Goal: Information Seeking & Learning: Learn about a topic

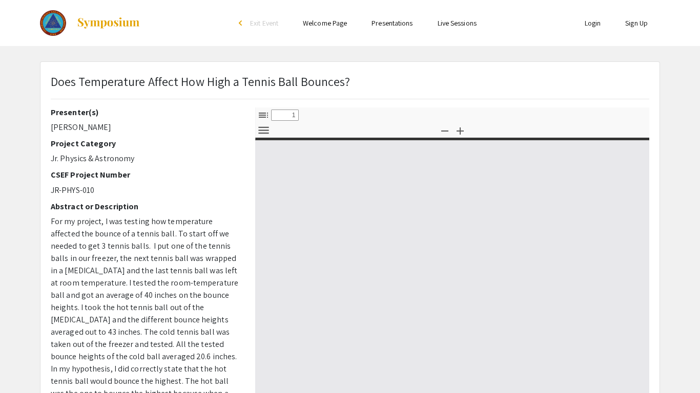
select select "custom"
type input "0"
select select "custom"
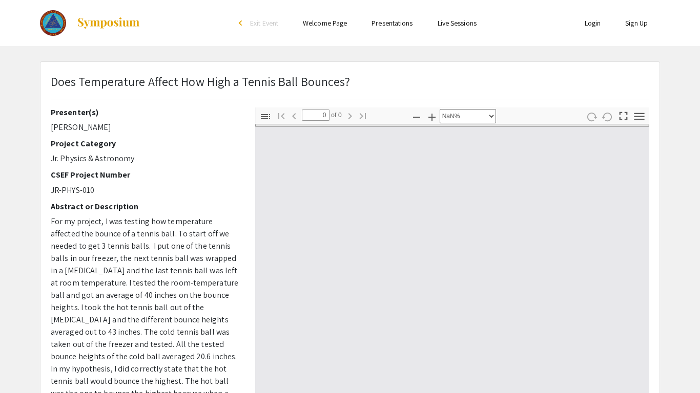
type input "1"
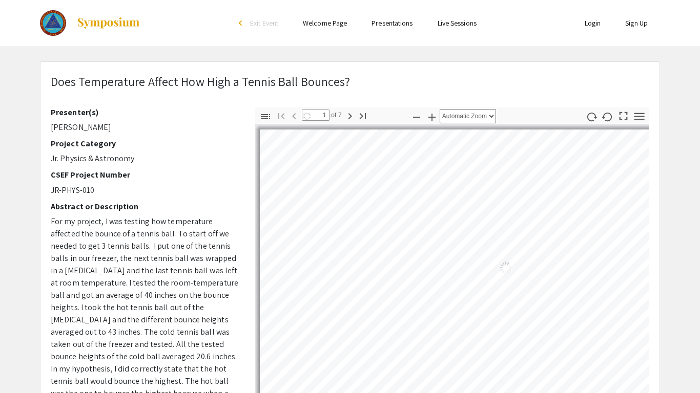
select select "auto"
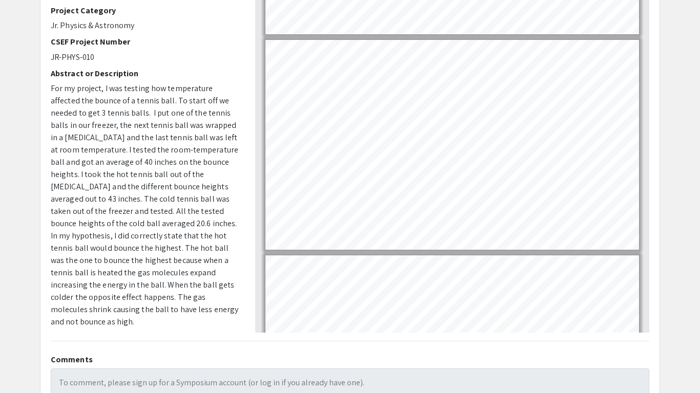
scroll to position [176, 0]
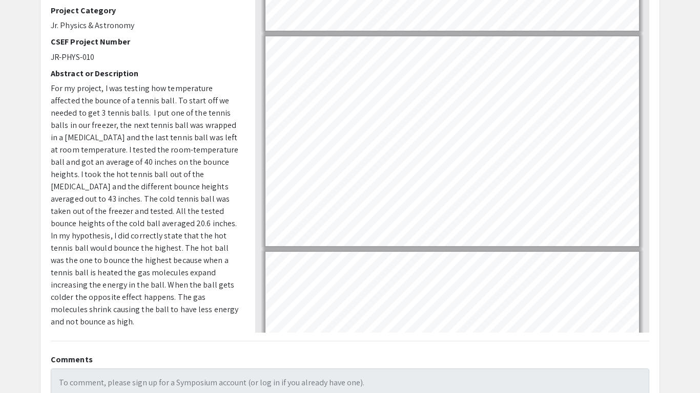
type input "1"
select select "custom"
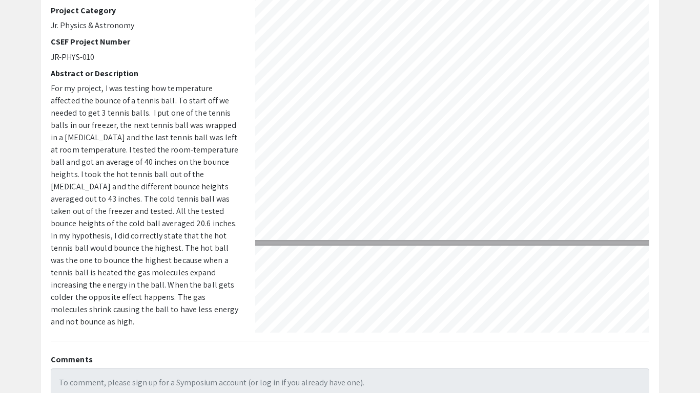
type input "2"
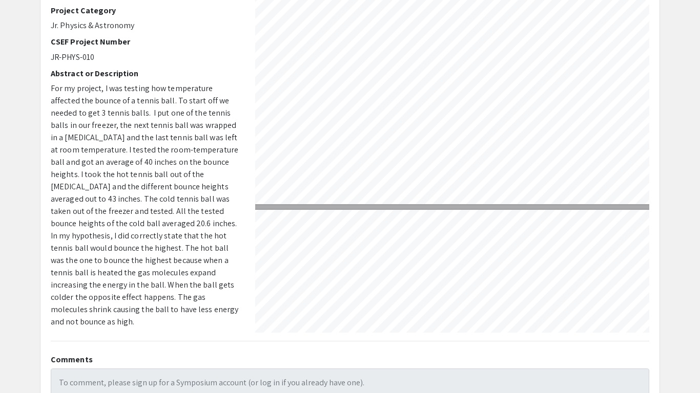
scroll to position [296, 36]
select select "custom"
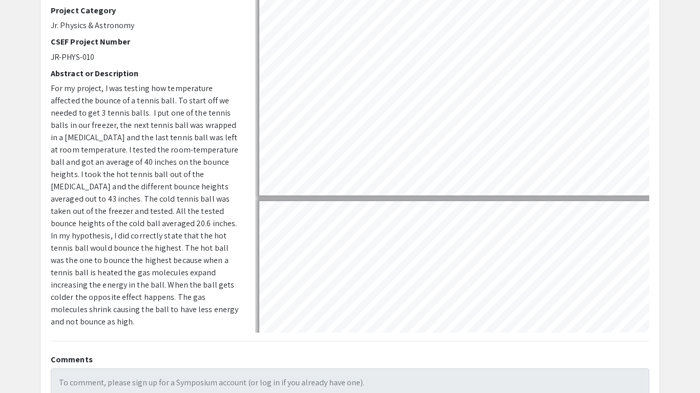
scroll to position [248, 1]
type input "3"
select select "custom"
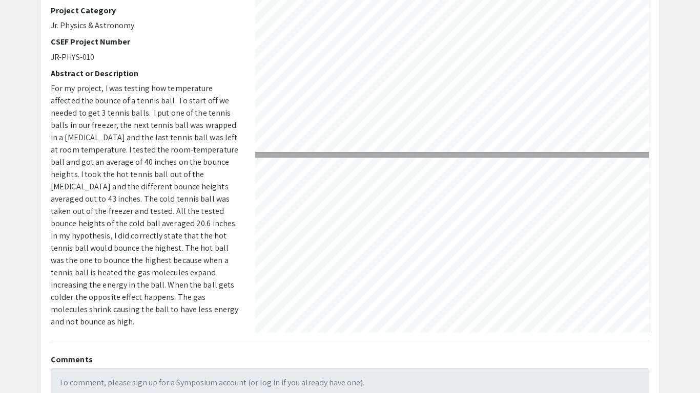
type input "2"
select select "custom"
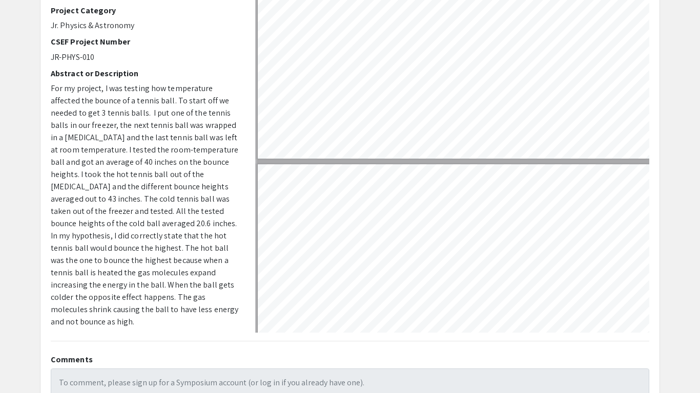
type input "3"
select select "custom"
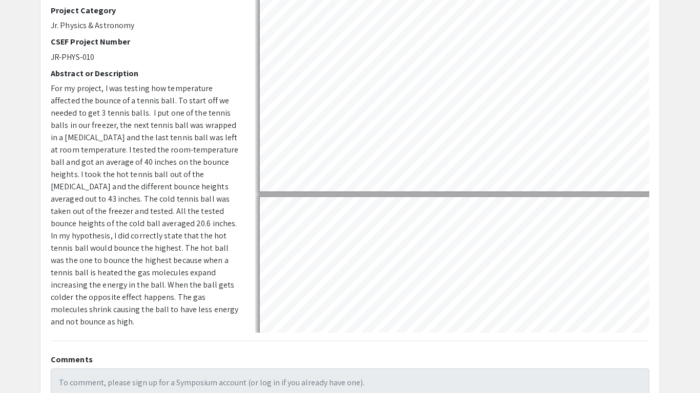
scroll to position [479, 0]
type input "4"
select select "custom"
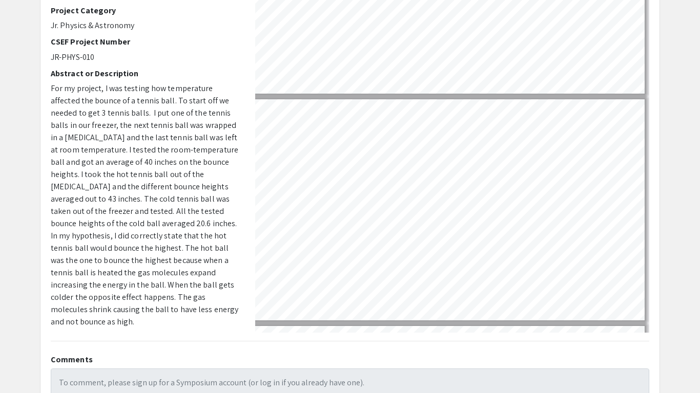
scroll to position [577, 9]
type input "3"
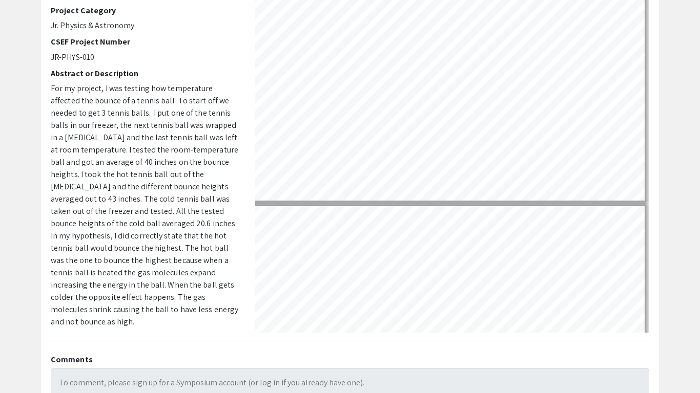
select select "custom"
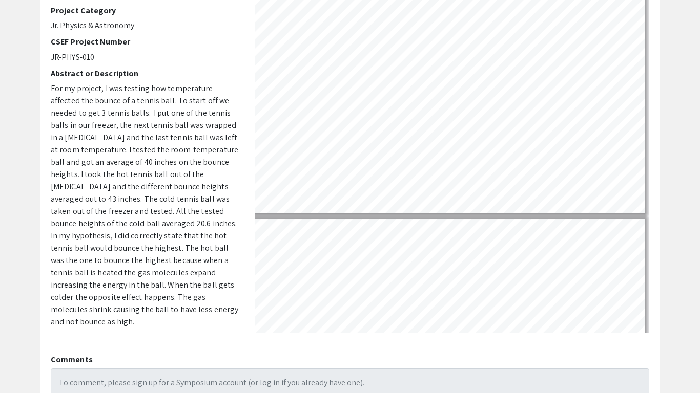
type input "4"
select select "custom"
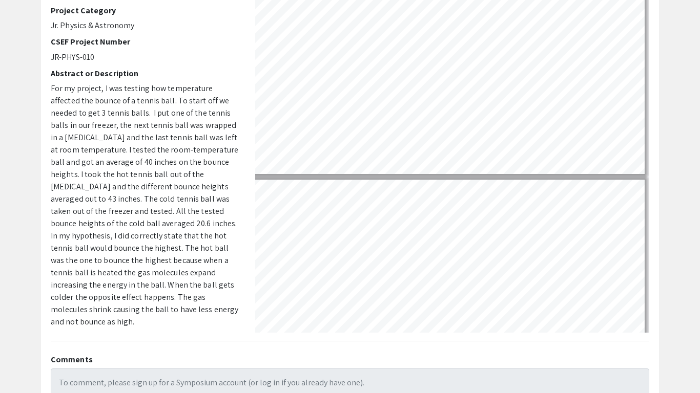
type input "5"
select select "custom"
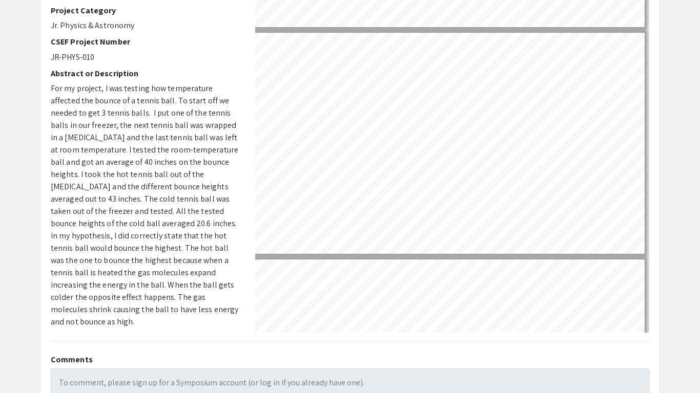
scroll to position [883, 9]
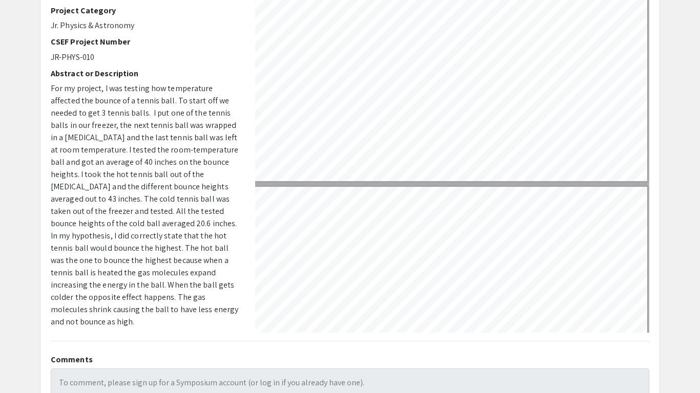
type input "6"
select select "custom"
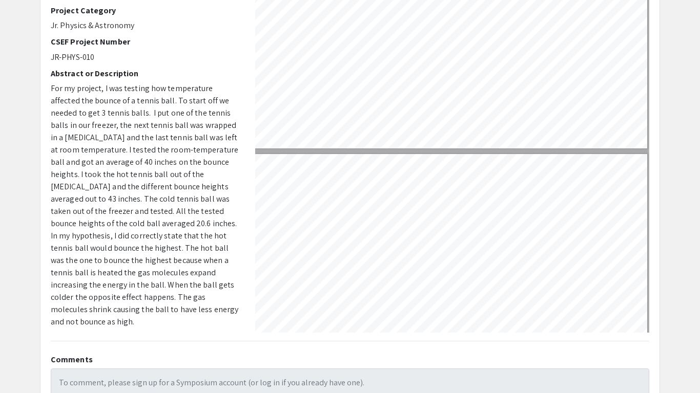
type input "7"
select select "custom"
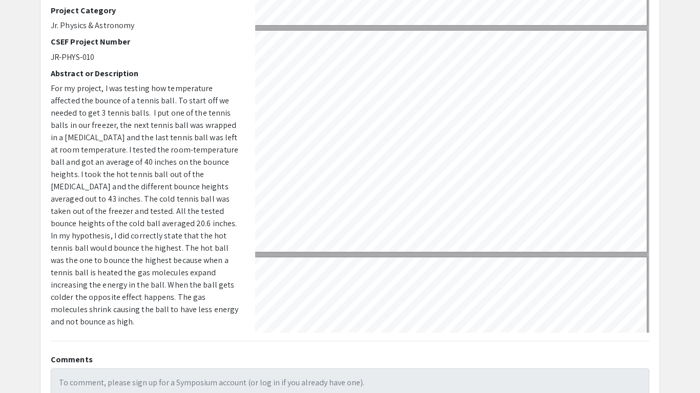
type input "6"
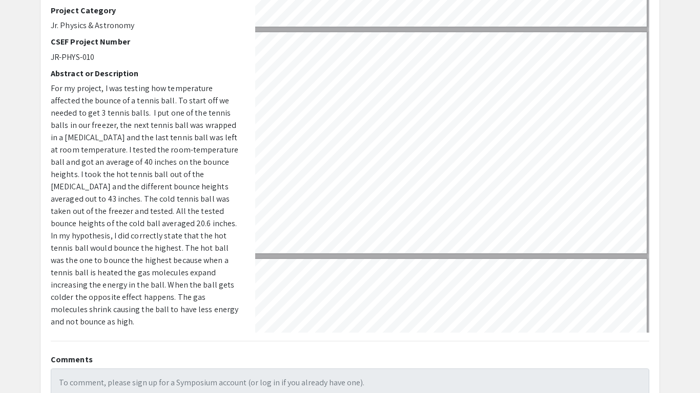
select select "custom"
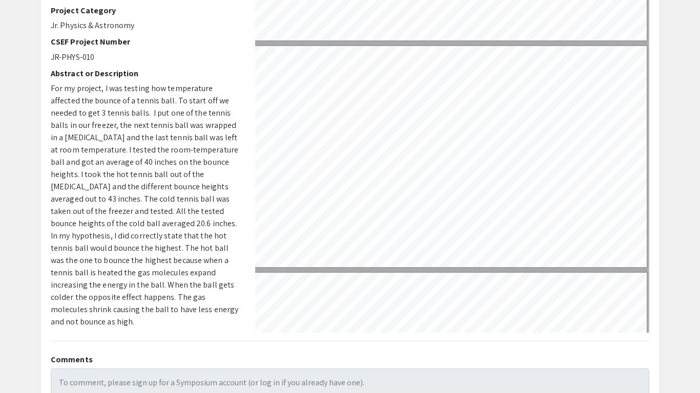
type input "5"
select select "custom"
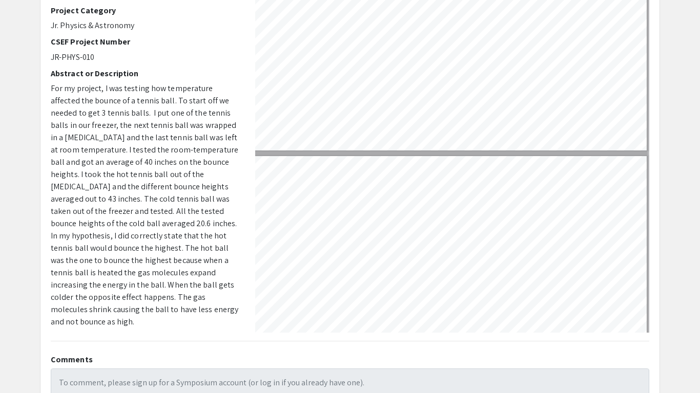
type input "4"
select select "custom"
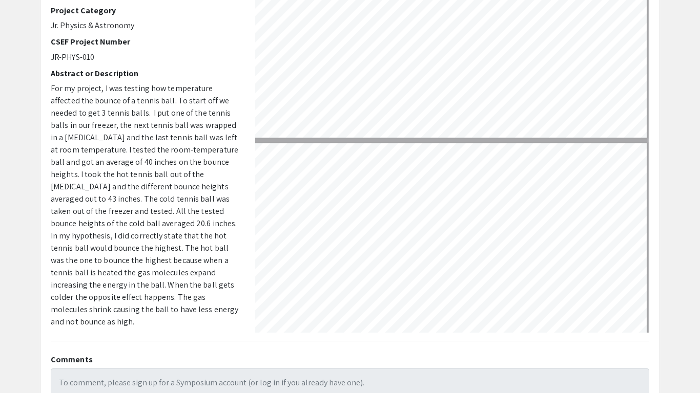
type input "3"
select select "custom"
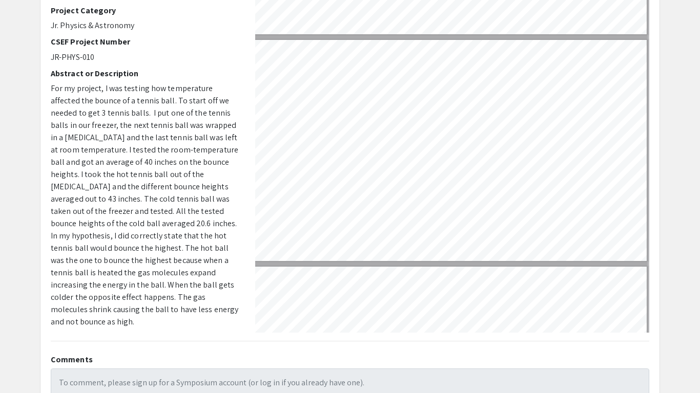
scroll to position [388, 7]
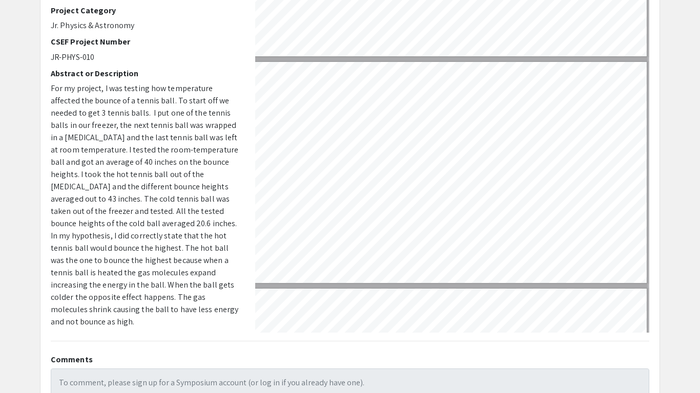
type input "2"
select select "custom"
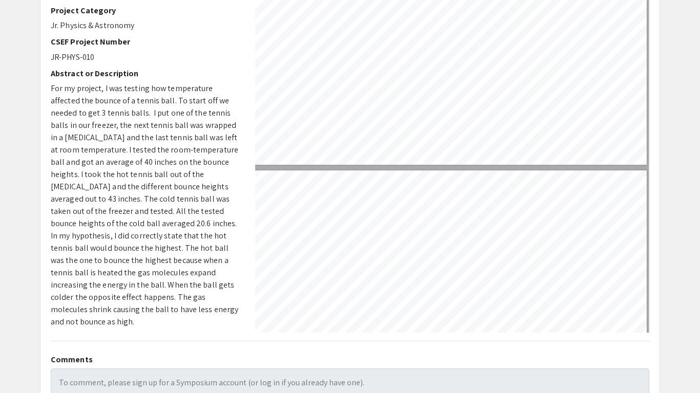
type input "1"
select select "custom"
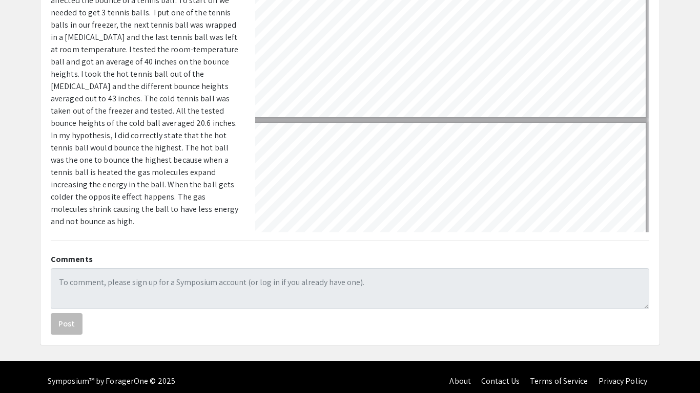
scroll to position [242, 0]
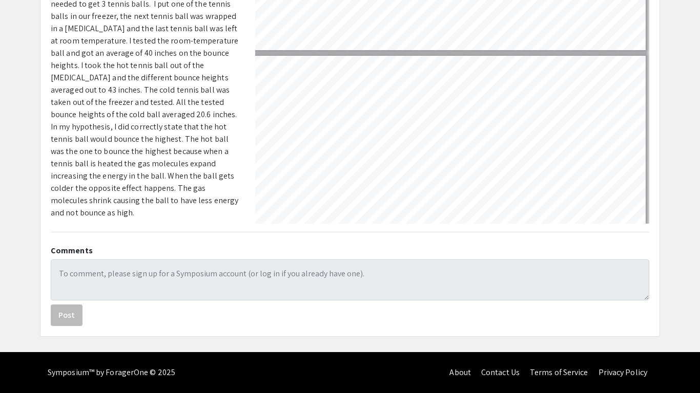
type input "2"
select select "custom"
